Goal: Task Accomplishment & Management: Complete application form

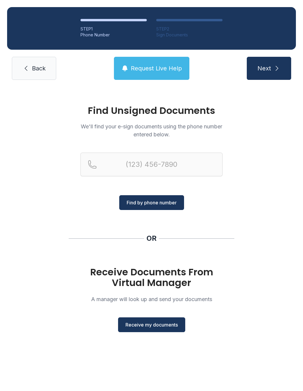
click at [155, 331] on button "Receive my documents" at bounding box center [151, 325] width 67 height 15
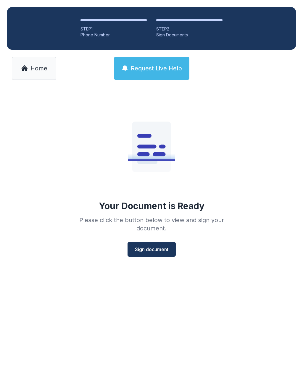
click at [158, 250] on span "Sign document" at bounding box center [151, 249] width 33 height 7
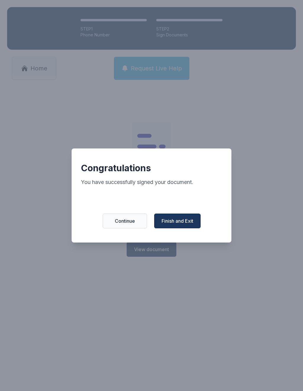
click at [185, 225] on span "Finish and Exit" at bounding box center [178, 221] width 32 height 7
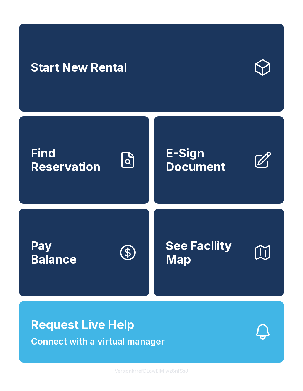
click at [123, 190] on link "Find Reservation" at bounding box center [84, 160] width 130 height 88
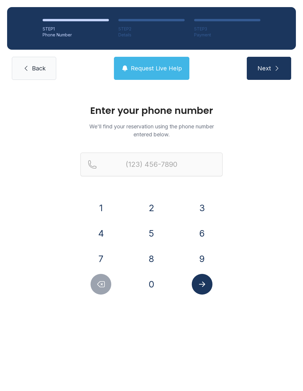
click at [153, 231] on button "5" at bounding box center [151, 233] width 21 height 21
click at [192, 234] on button "6" at bounding box center [202, 233] width 21 height 21
click at [105, 258] on button "7" at bounding box center [101, 259] width 21 height 21
click at [151, 212] on button "2" at bounding box center [151, 208] width 21 height 21
click at [151, 260] on button "8" at bounding box center [151, 259] width 21 height 21
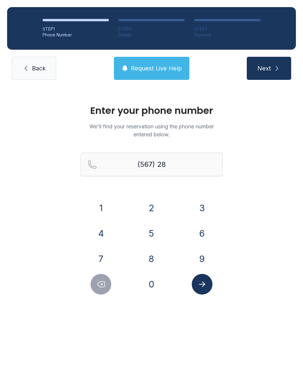
click at [105, 236] on button "4" at bounding box center [101, 233] width 21 height 21
click at [147, 233] on button "5" at bounding box center [151, 233] width 21 height 21
click at [196, 235] on button "6" at bounding box center [202, 233] width 21 height 21
click at [148, 232] on button "5" at bounding box center [151, 233] width 21 height 21
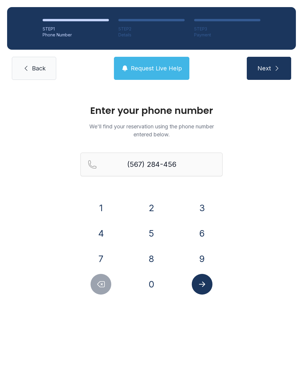
type input "[PHONE_NUMBER]"
click at [208, 284] on button "Submit lookup form" at bounding box center [202, 284] width 21 height 21
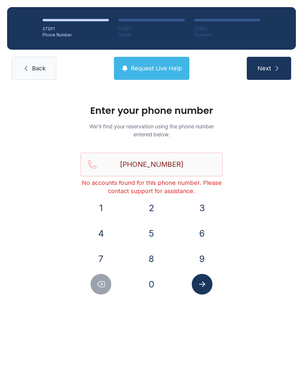
click at [39, 68] on span "Back" at bounding box center [39, 68] width 14 height 8
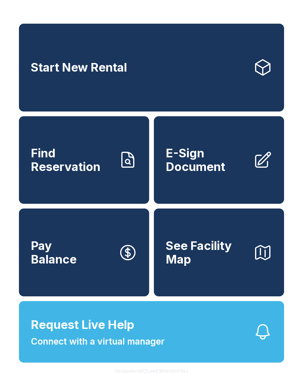
click at [116, 176] on link "Find Reservation" at bounding box center [84, 160] width 130 height 88
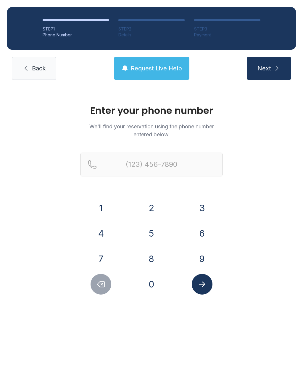
click at [159, 69] on span "Request Live Help" at bounding box center [156, 68] width 51 height 8
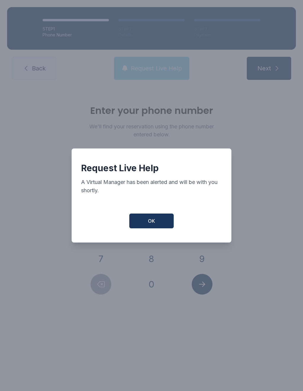
click at [159, 228] on button "OK" at bounding box center [151, 221] width 44 height 15
